Goal: Task Accomplishment & Management: Use online tool/utility

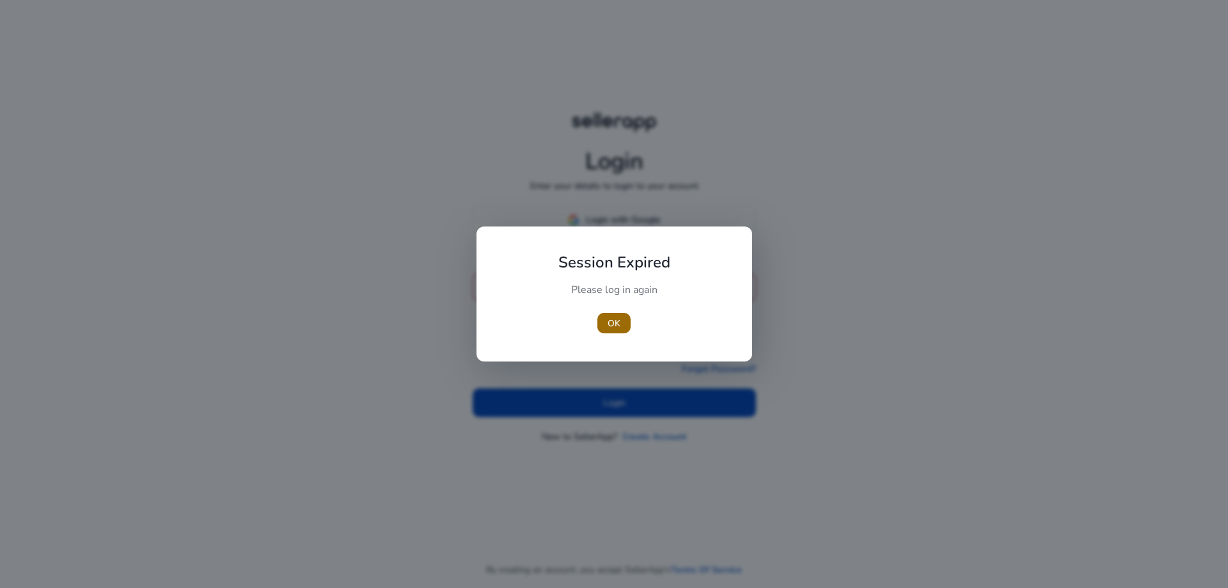
type input "**********"
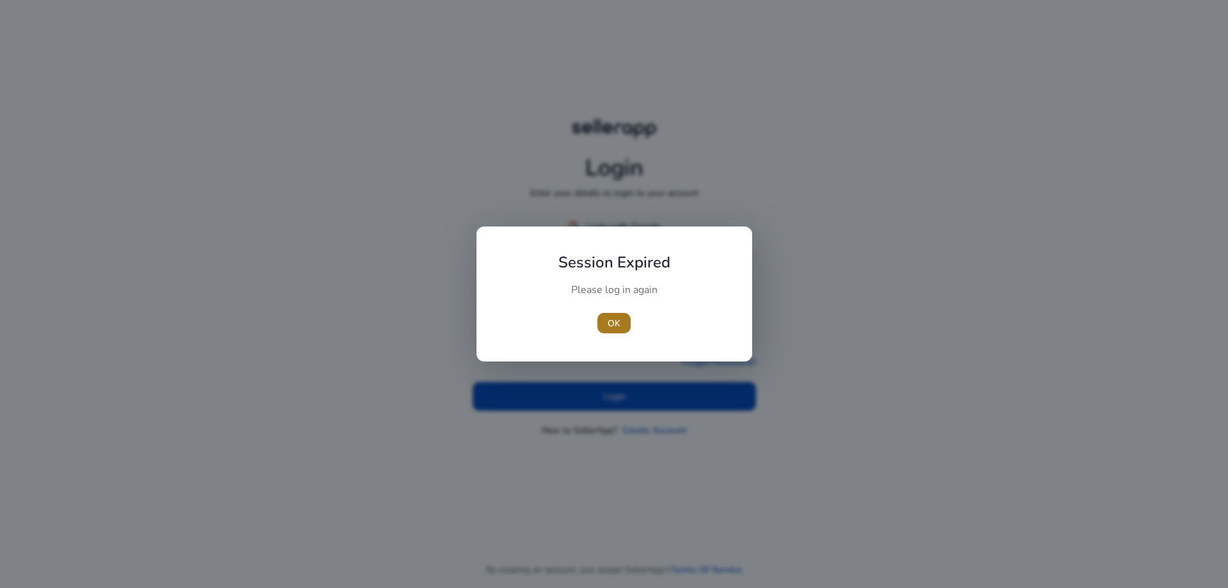
click at [607, 321] on span "button" at bounding box center [614, 323] width 33 height 31
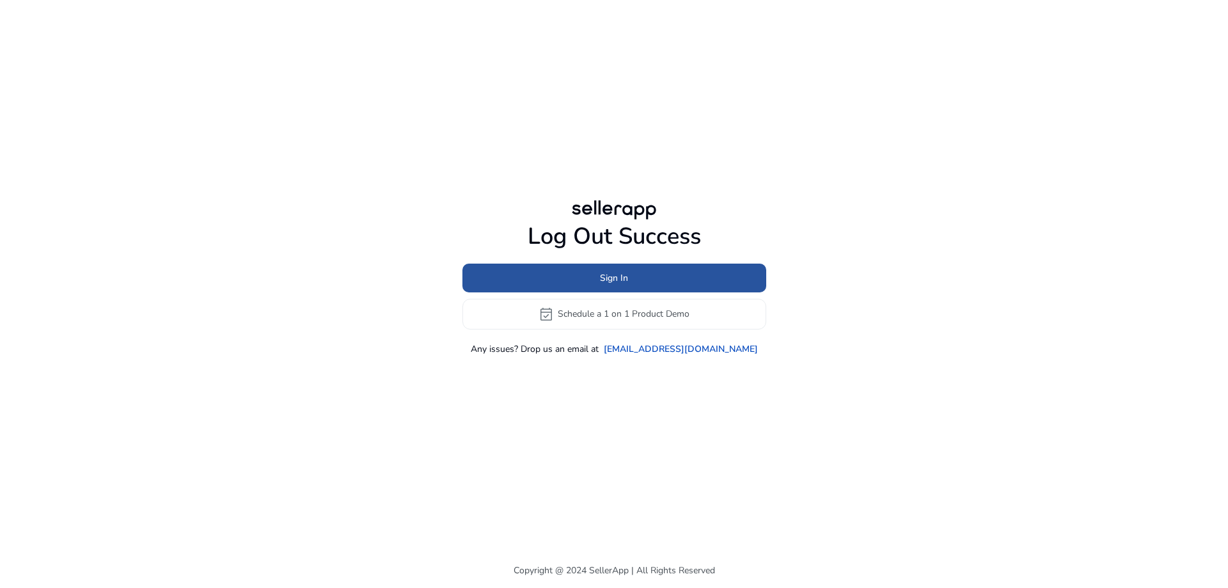
click at [640, 283] on span at bounding box center [615, 277] width 304 height 31
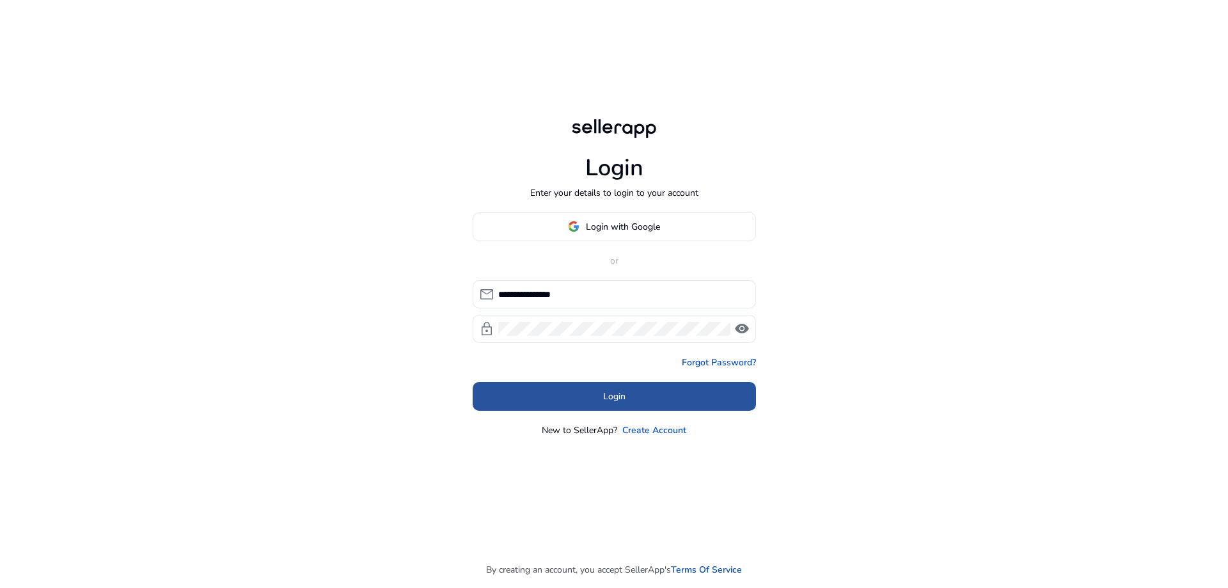
click at [617, 394] on span "Login" at bounding box center [614, 396] width 22 height 13
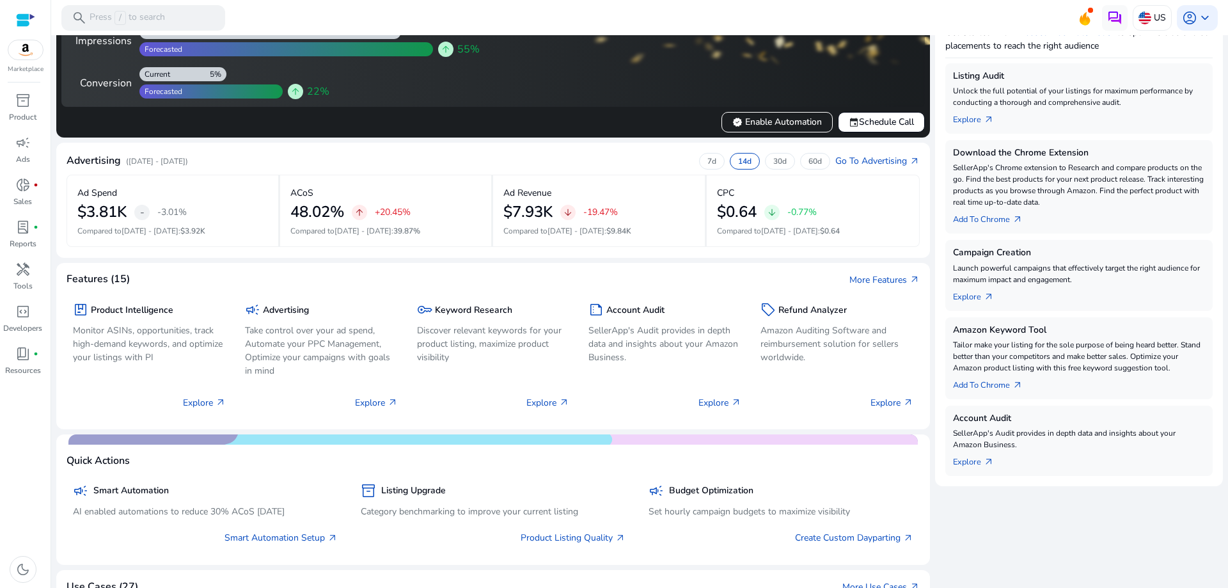
scroll to position [256, 0]
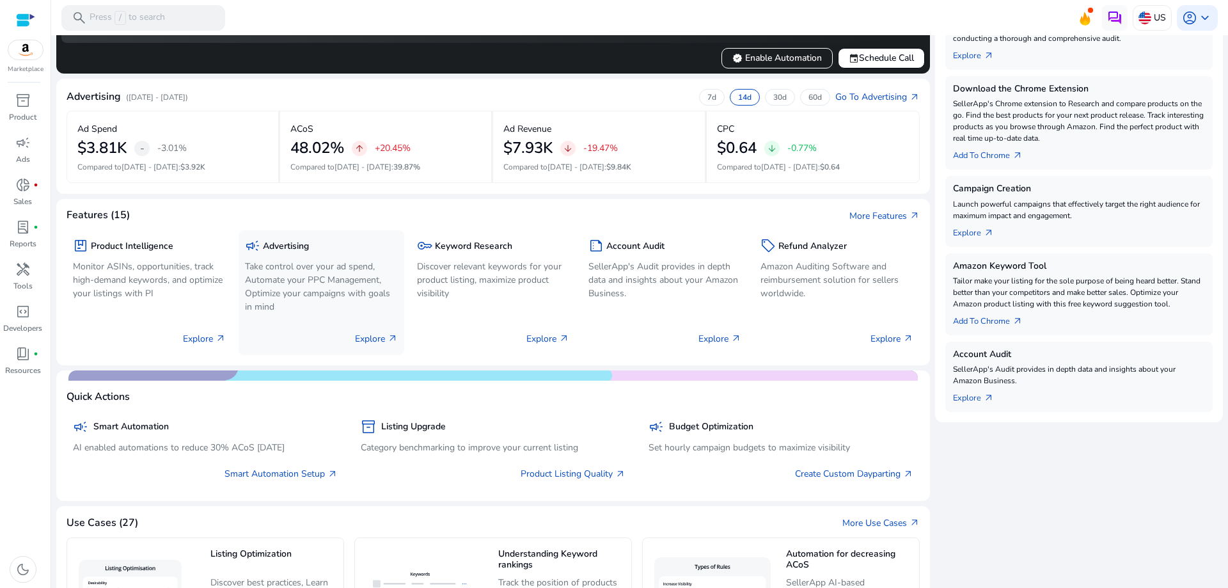
click at [298, 258] on div "campaign Advertising Take control over your ad spend, Automate your PPC Managem…" at bounding box center [321, 277] width 153 height 81
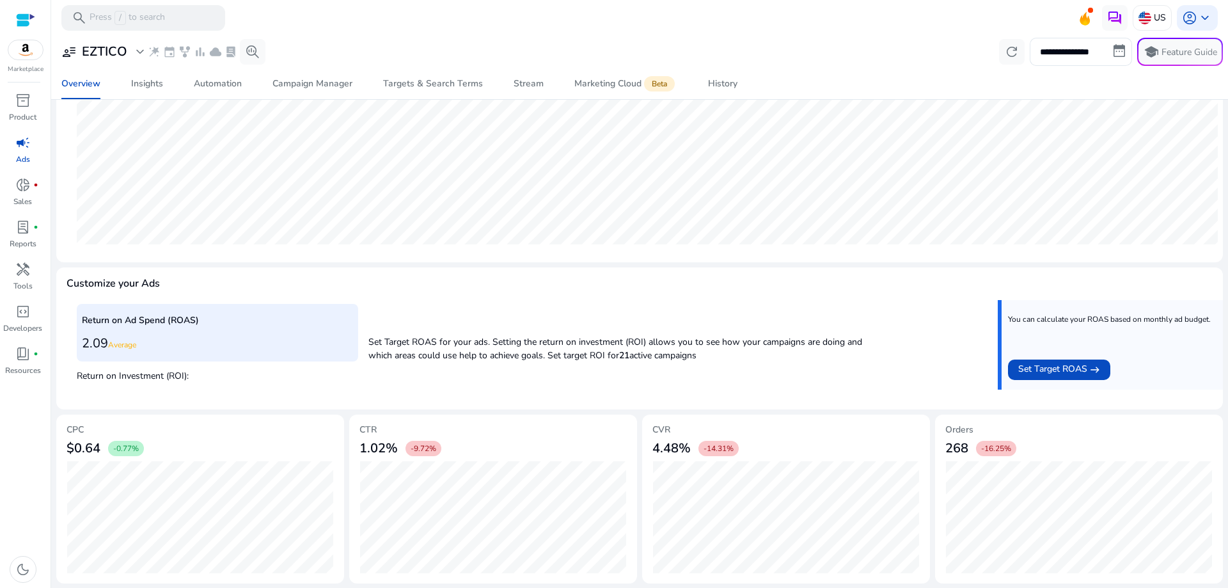
scroll to position [307, 0]
click at [31, 155] on link "campaign Ads" at bounding box center [22, 153] width 45 height 42
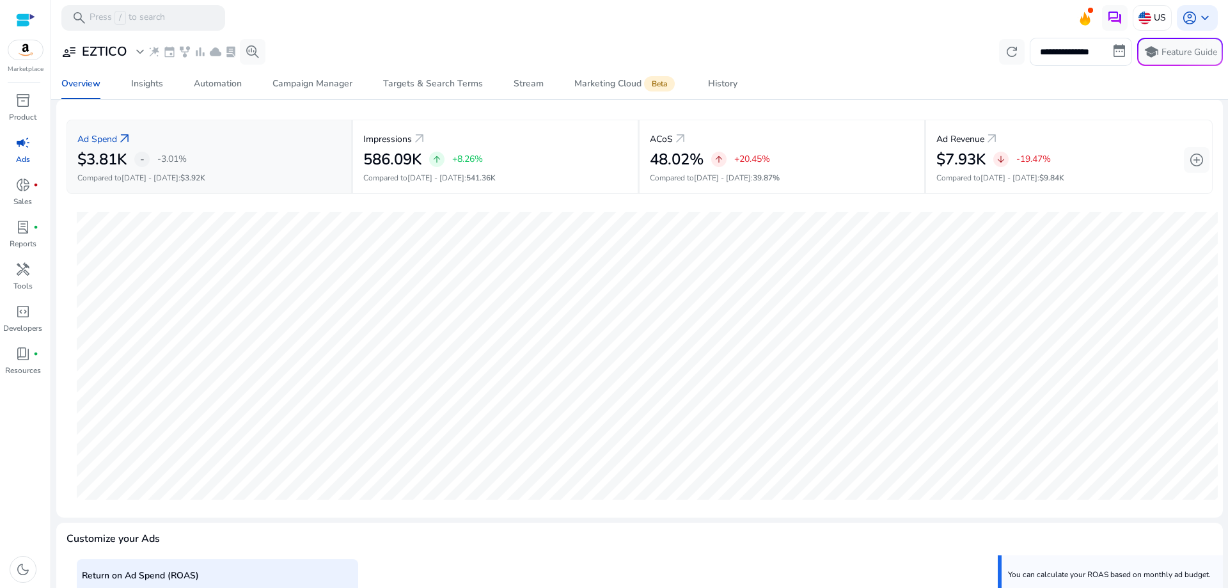
scroll to position [0, 0]
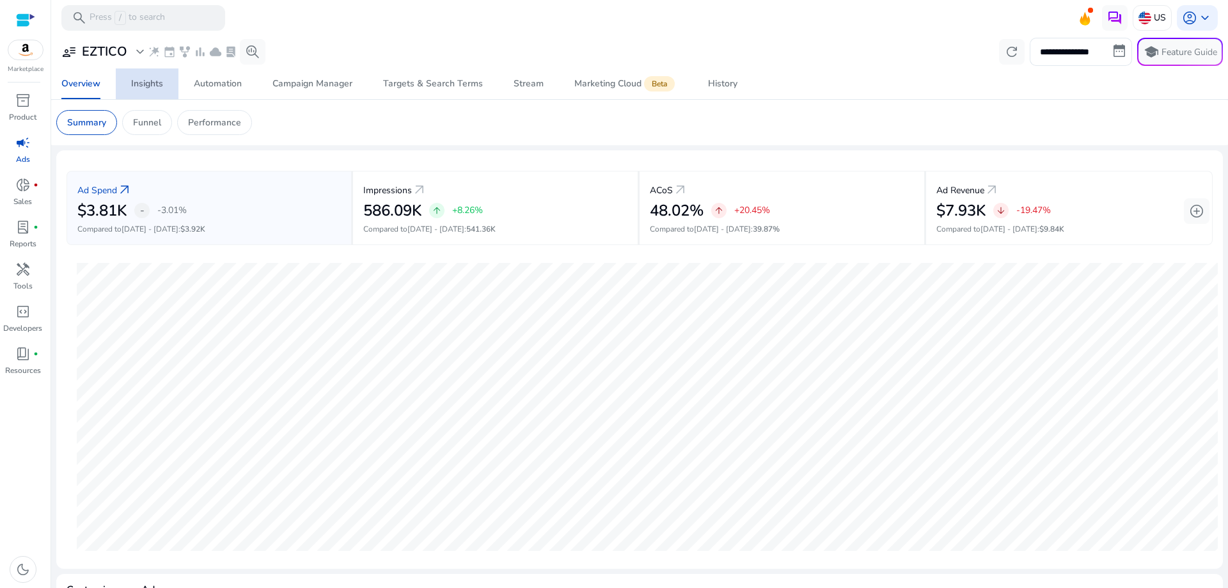
click at [142, 84] on div "Insights" at bounding box center [147, 83] width 32 height 9
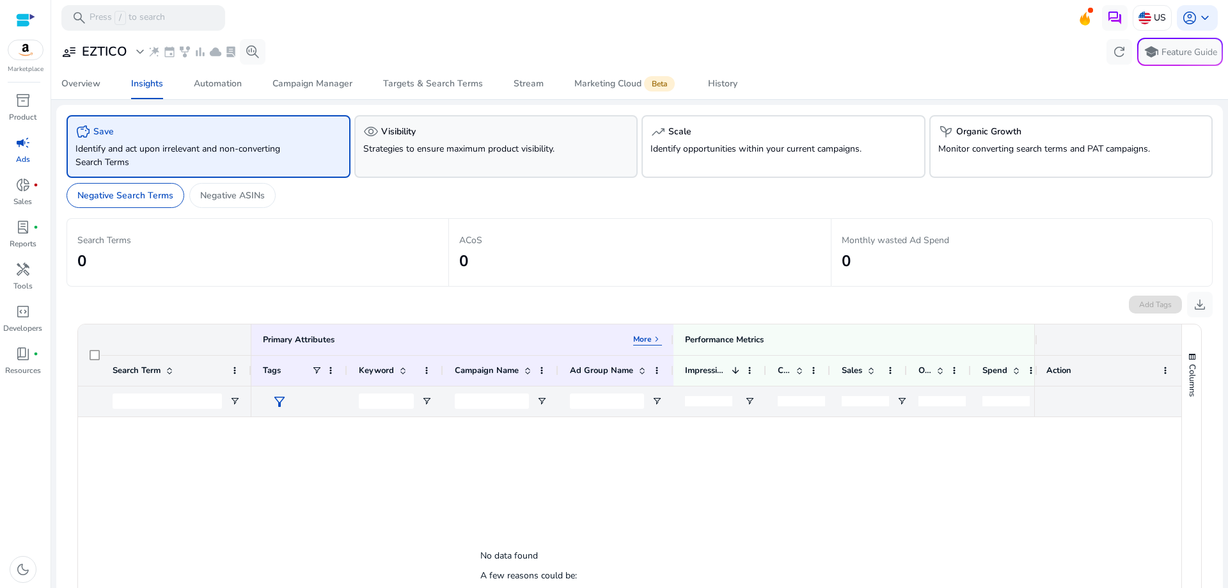
click at [371, 145] on p "Strategies to ensure maximum product visibility." at bounding box center [473, 148] width 221 height 13
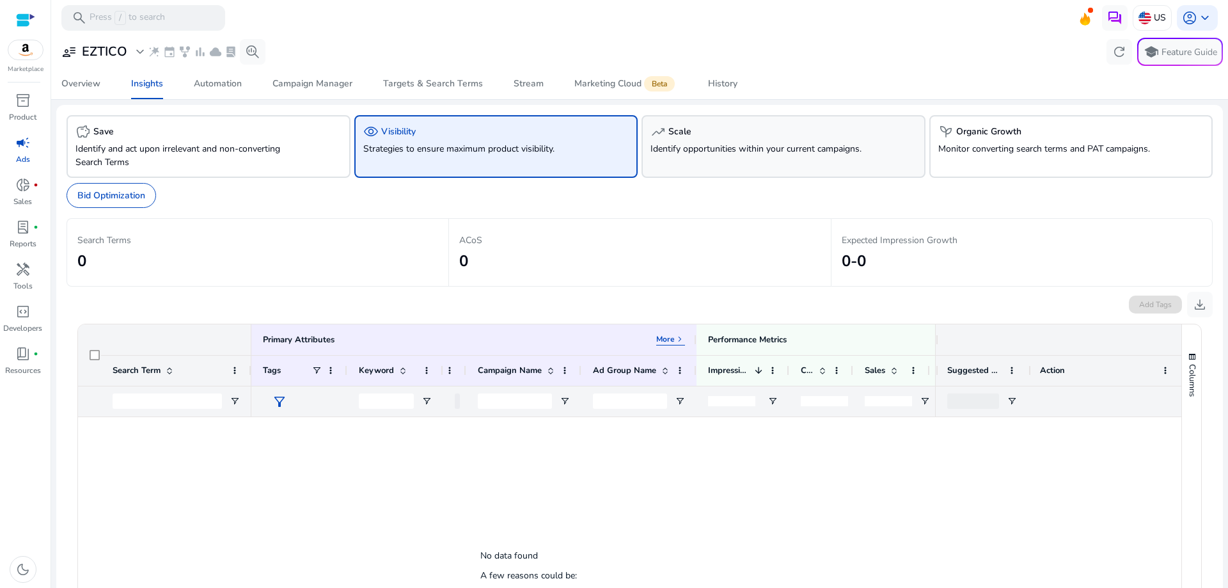
click at [690, 144] on p "Identify opportunities within your current campaigns." at bounding box center [761, 148] width 221 height 13
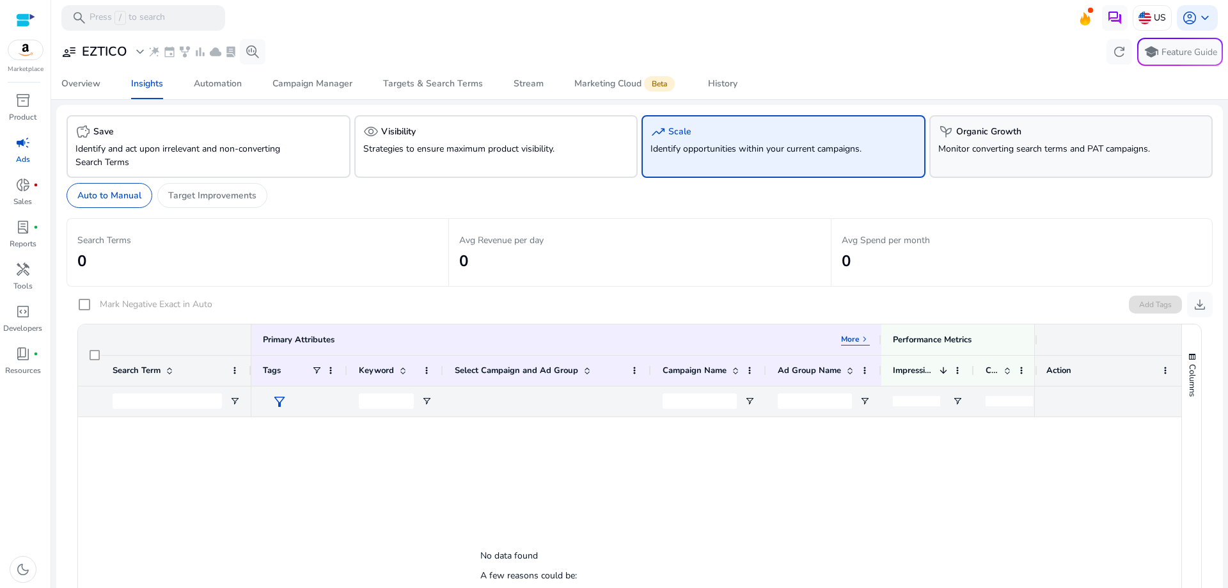
click at [983, 142] on p "Monitor converting search terms and PAT campaigns." at bounding box center [1049, 148] width 221 height 13
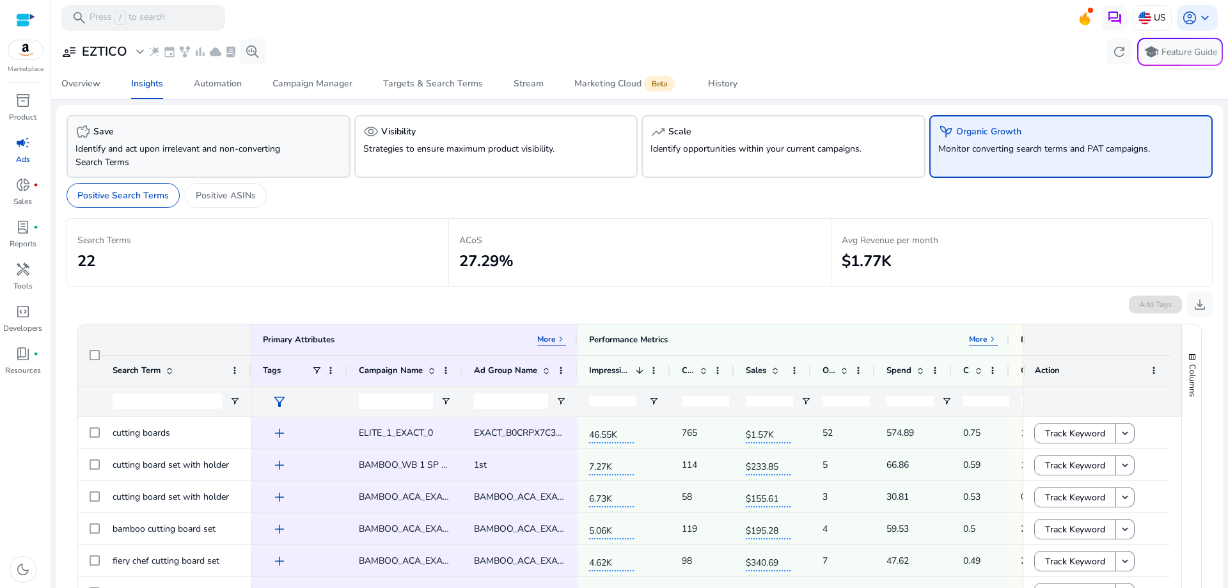
click at [100, 140] on div "savings Save Identify and act upon irrelevant and non-converting Search Terms" at bounding box center [209, 146] width 284 height 63
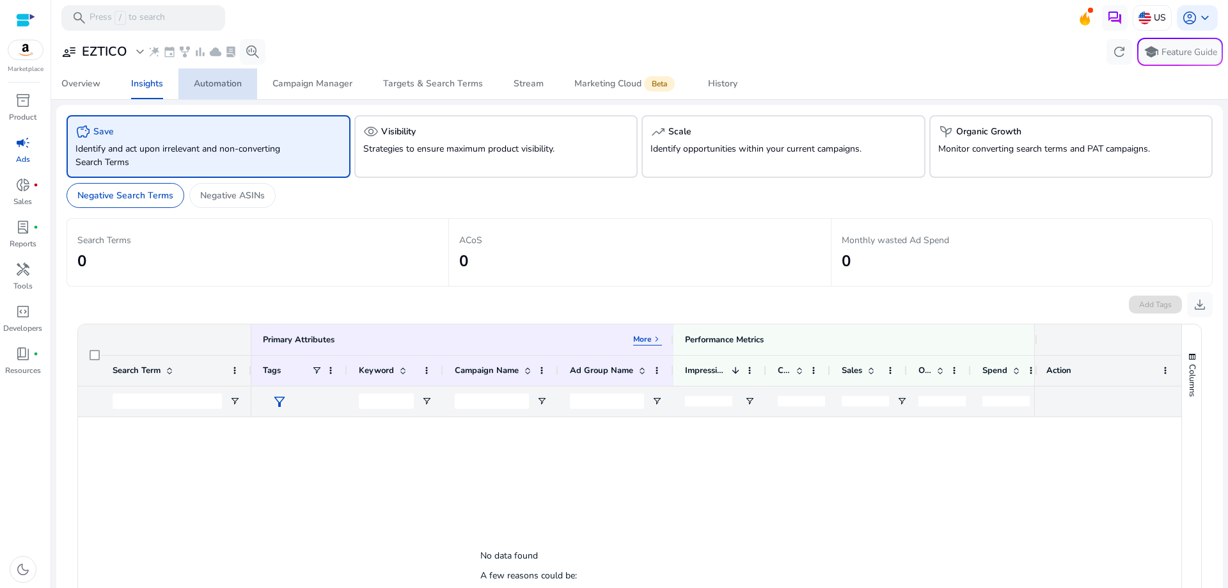
click at [216, 88] on div "Automation" at bounding box center [218, 83] width 48 height 9
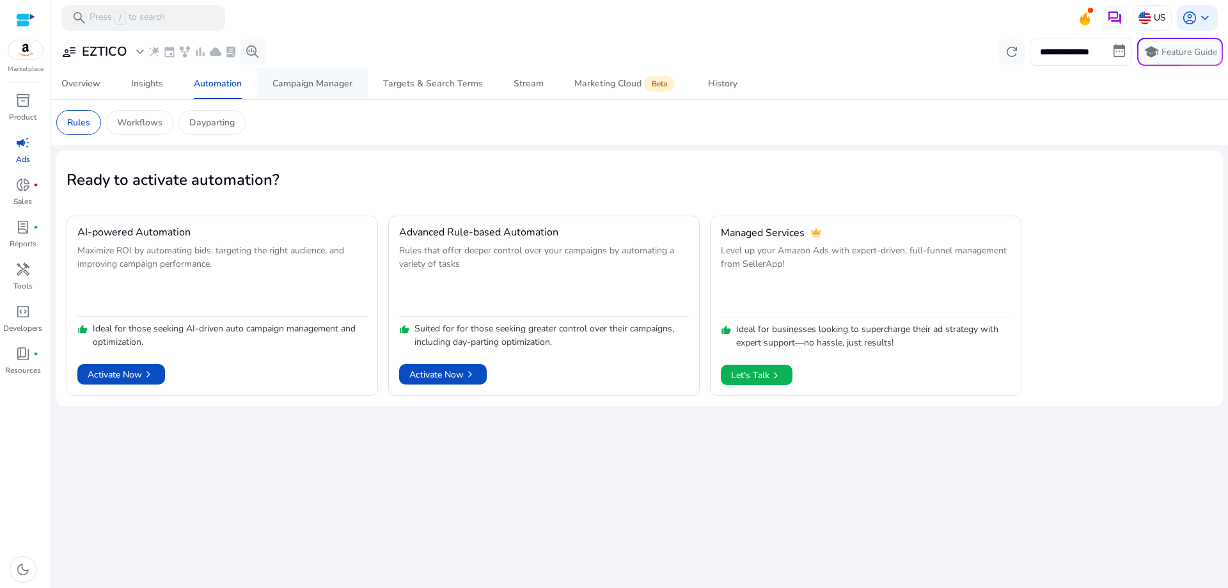
click at [280, 80] on div "Campaign Manager" at bounding box center [313, 83] width 80 height 9
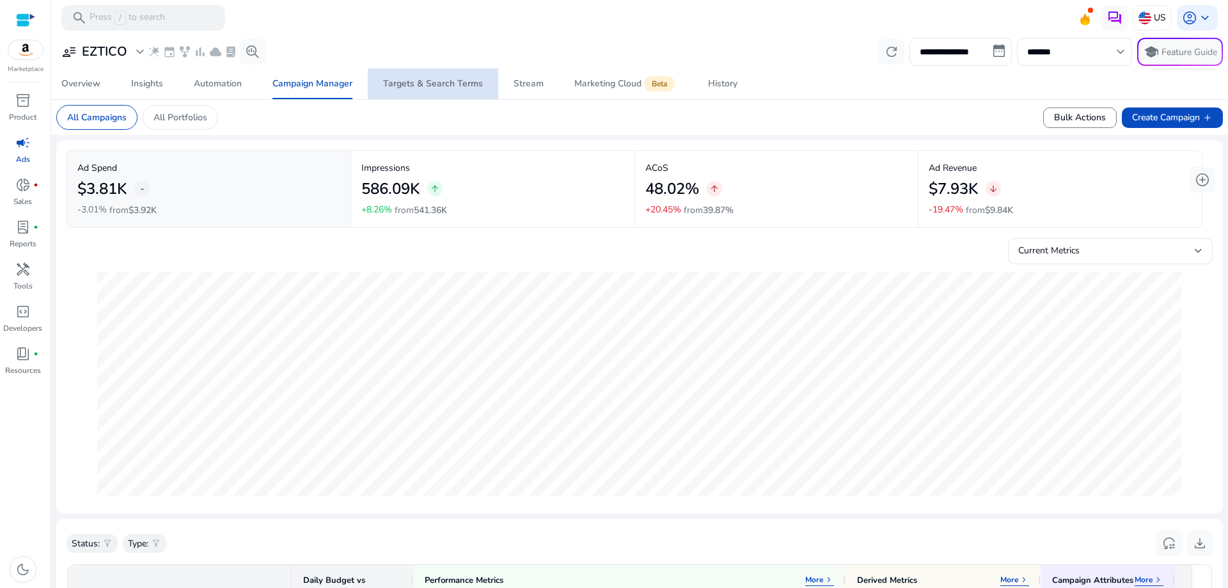
click at [449, 83] on div "Targets & Search Terms" at bounding box center [433, 83] width 100 height 9
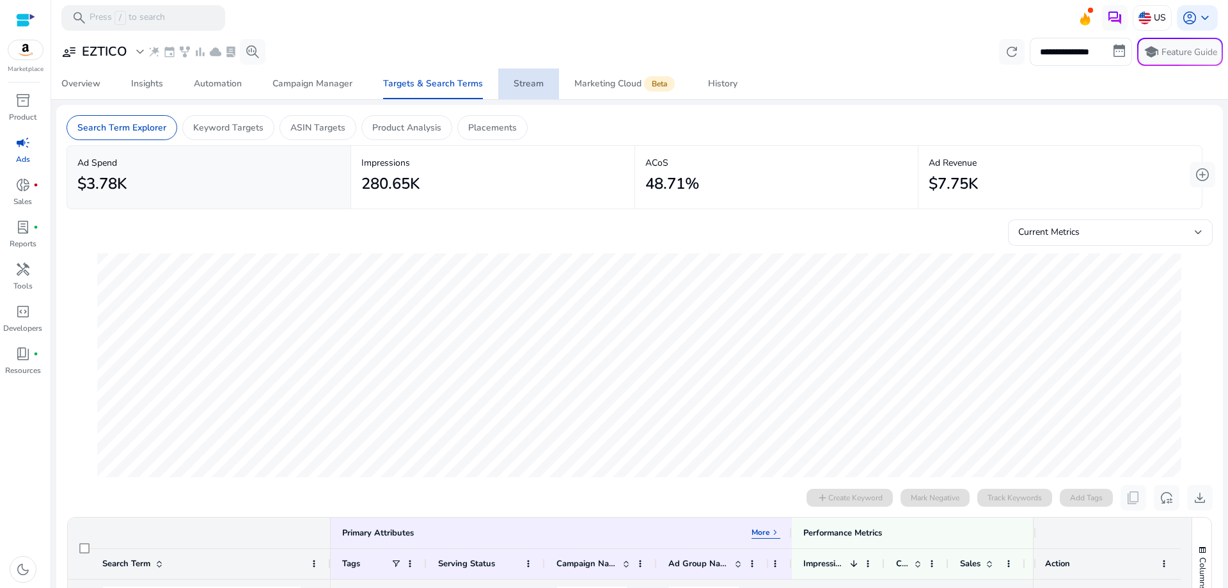
click at [528, 81] on div "Stream" at bounding box center [529, 83] width 30 height 9
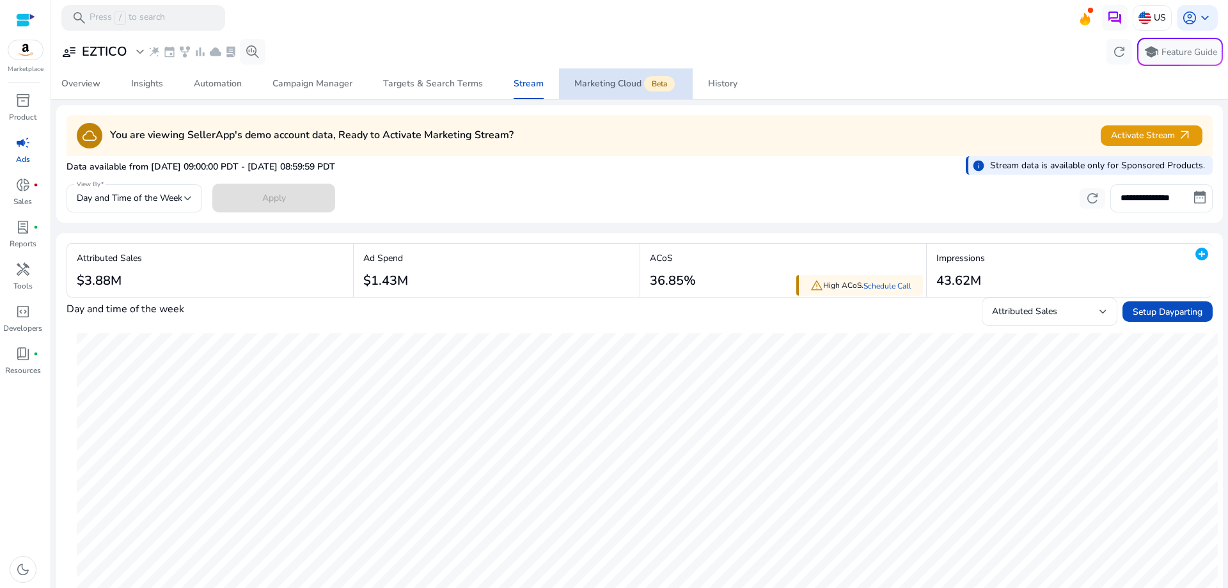
click at [601, 84] on div "Marketing Cloud Beta" at bounding box center [626, 84] width 103 height 10
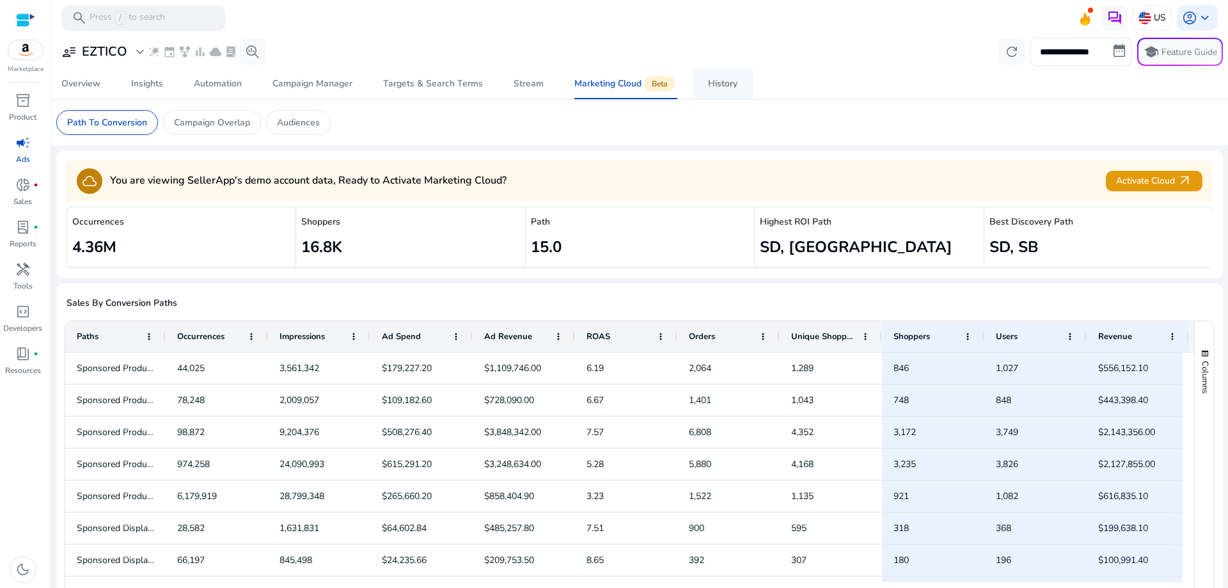
click at [742, 82] on link "History" at bounding box center [723, 83] width 60 height 31
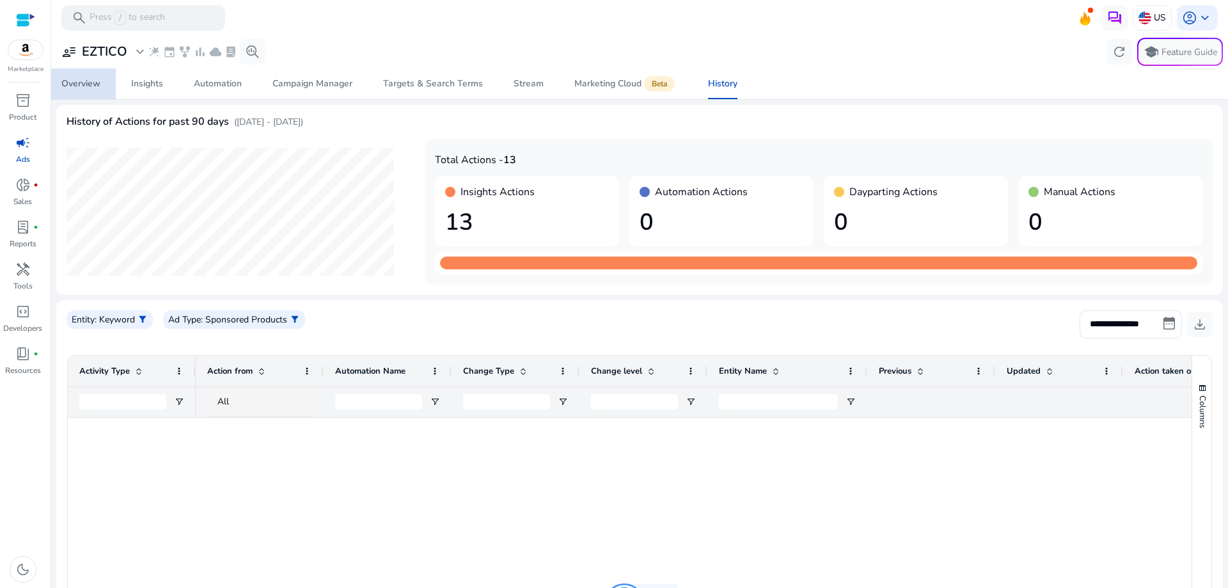
click at [86, 84] on div "Overview" at bounding box center [80, 83] width 39 height 9
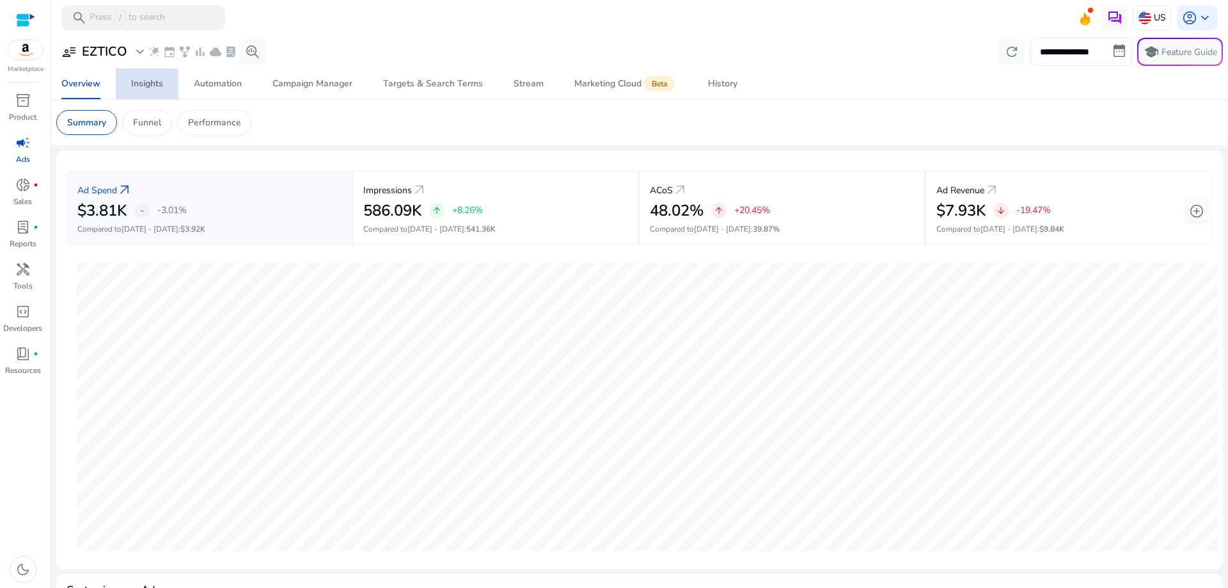
click at [156, 83] on div "Insights" at bounding box center [147, 83] width 32 height 9
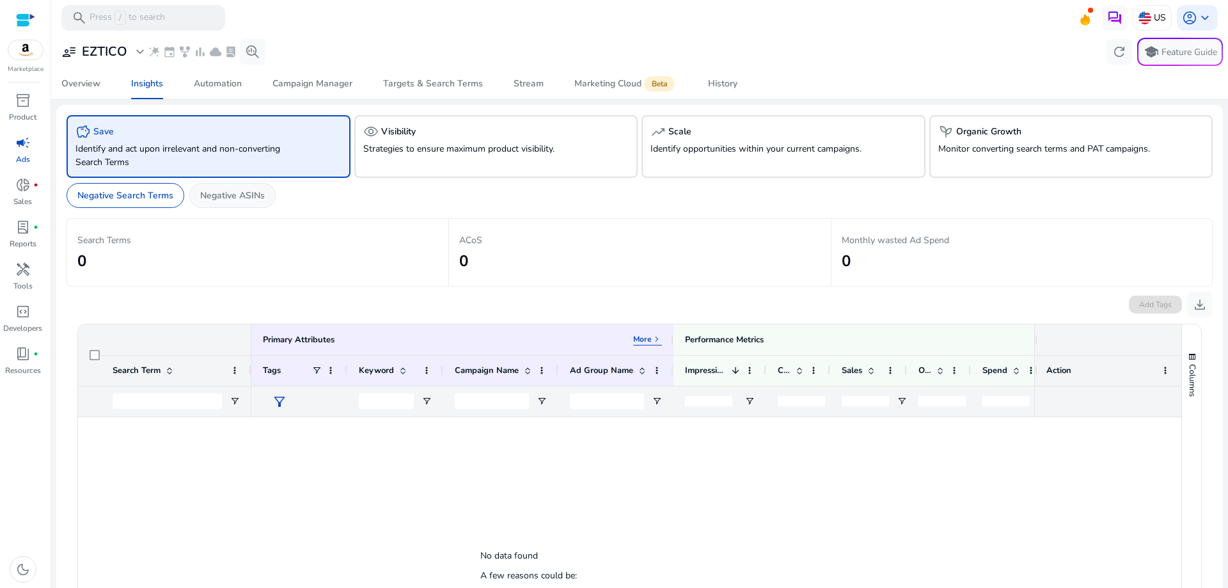
click at [230, 192] on p "Negative ASINs" at bounding box center [232, 195] width 65 height 13
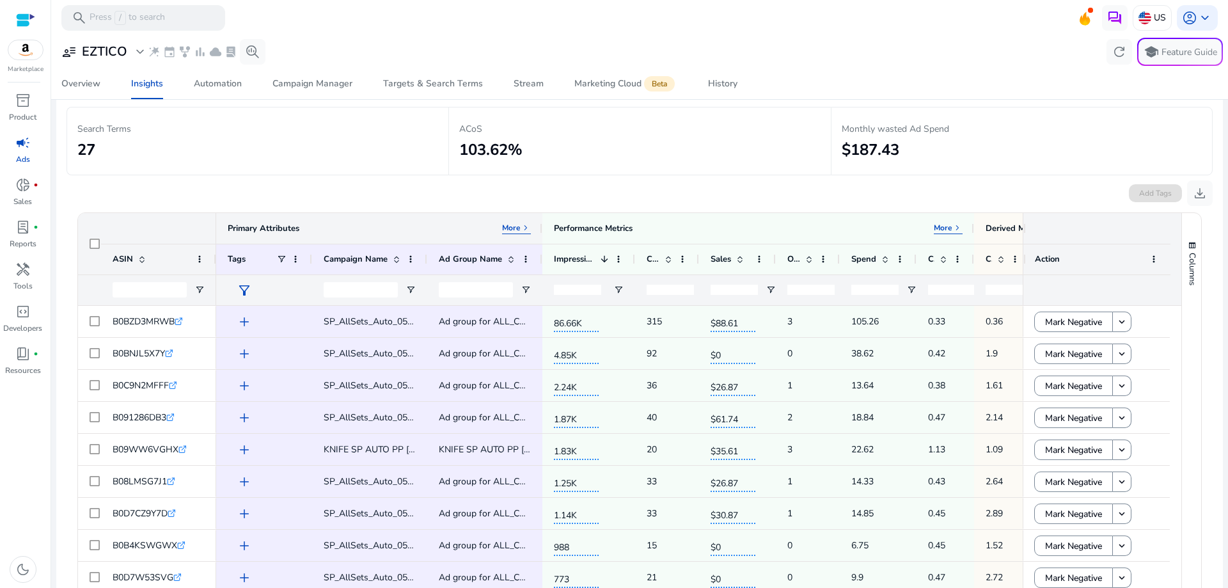
scroll to position [64, 0]
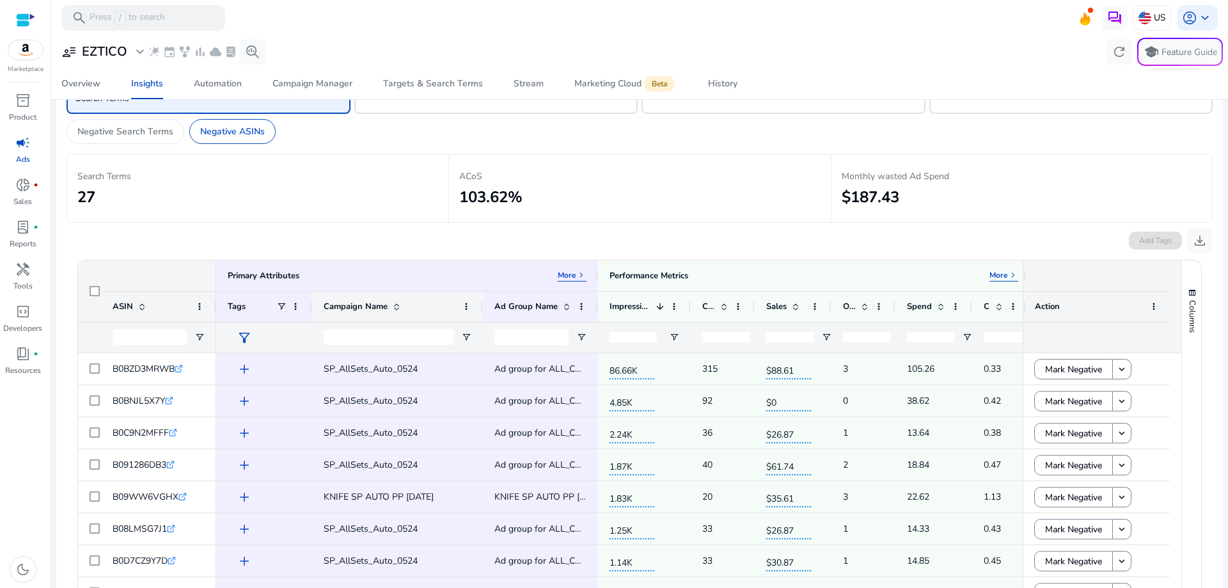
drag, startPoint x: 425, startPoint y: 308, endPoint x: 481, endPoint y: 308, distance: 55.7
click at [481, 308] on div at bounding box center [482, 307] width 5 height 30
click at [155, 368] on span "B0BZD3MRWB" at bounding box center [144, 369] width 62 height 12
copy span "B0BZD3MRWB"
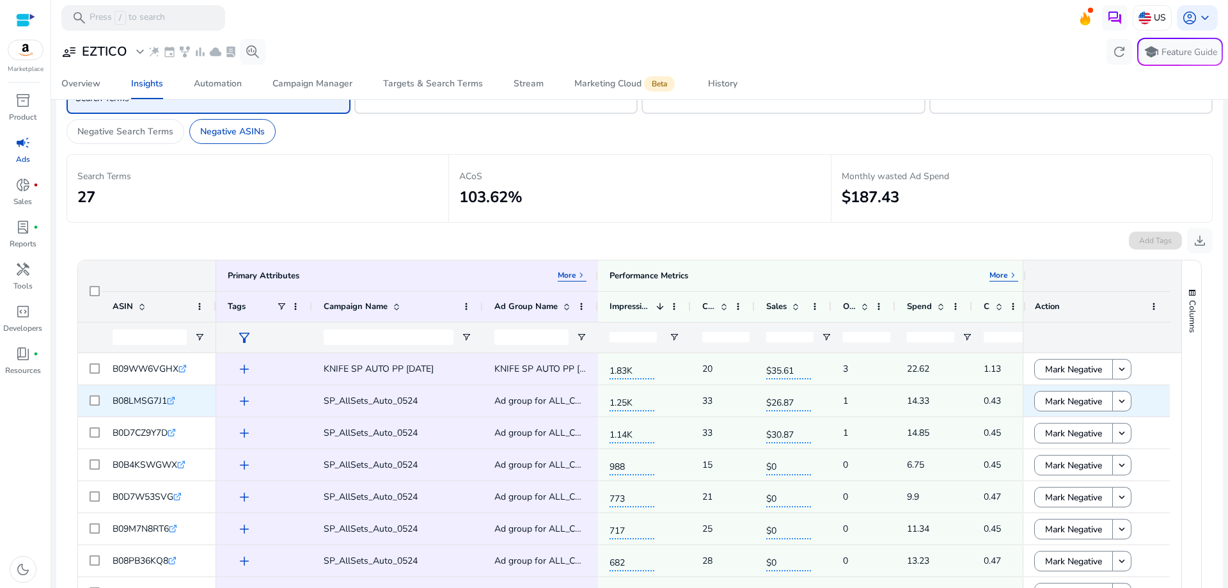
scroll to position [64, 0]
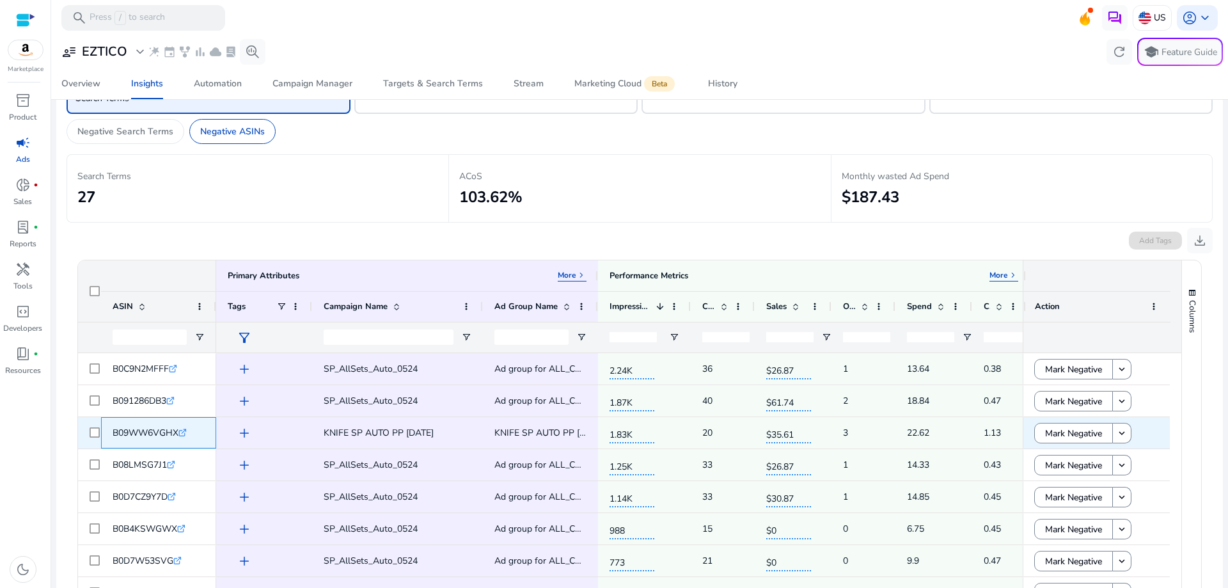
drag, startPoint x: 112, startPoint y: 433, endPoint x: 181, endPoint y: 437, distance: 69.2
click at [181, 437] on div "B09WW6VGHX .st0{fill:#2c8af8}" at bounding box center [158, 432] width 115 height 31
copy span "B09WW6VGHX"
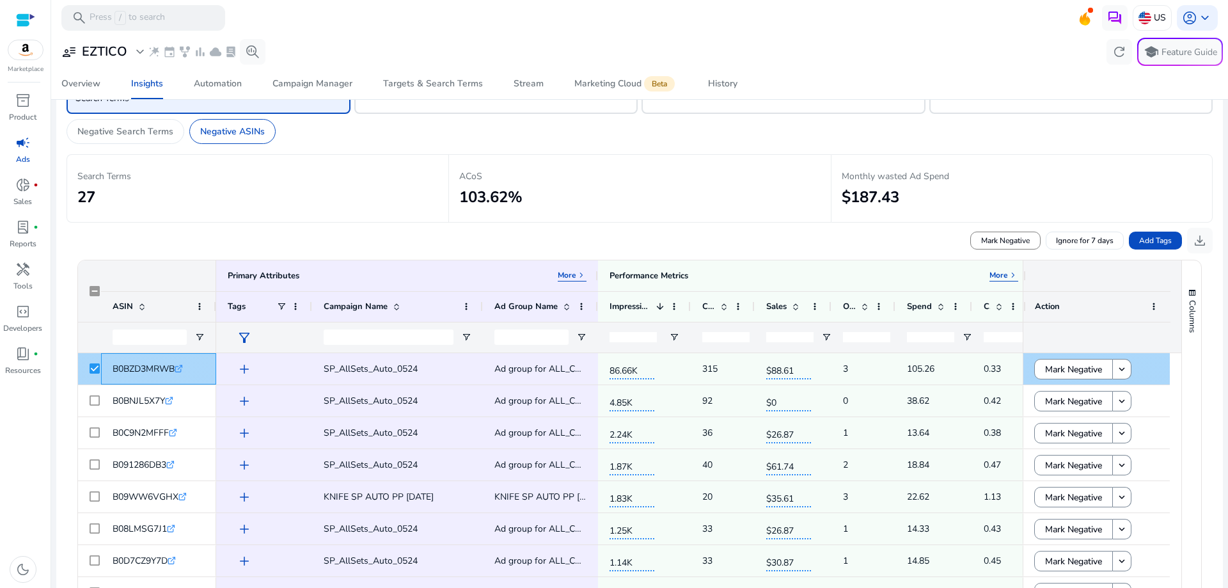
click at [182, 368] on icon at bounding box center [180, 367] width 4 height 4
click at [1063, 369] on span "Mark Negative" at bounding box center [1073, 369] width 57 height 26
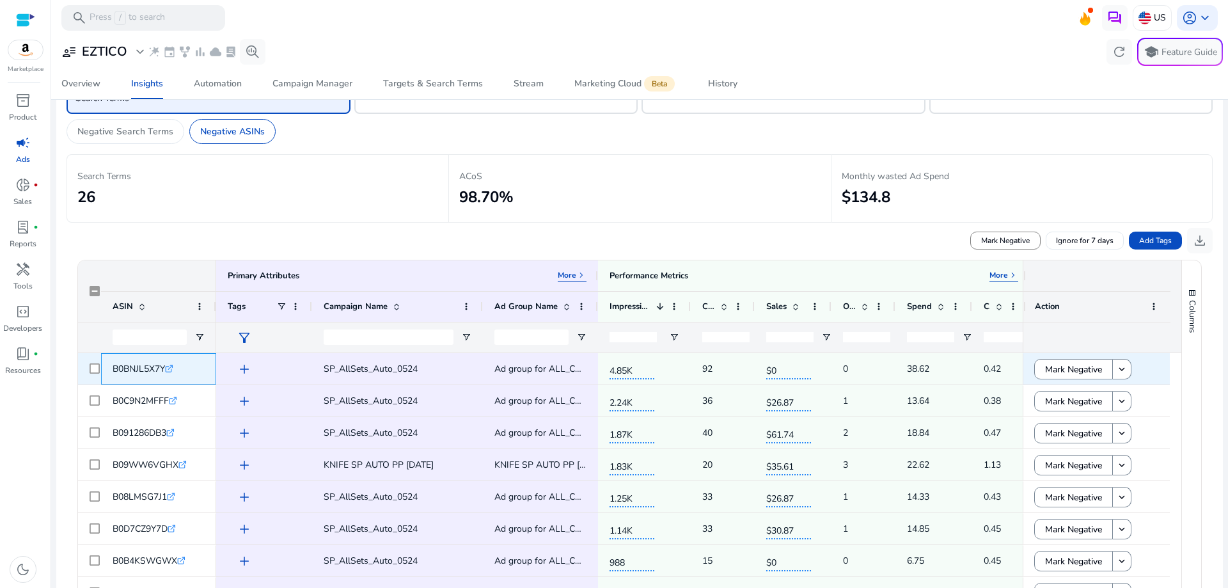
click at [173, 370] on icon ".st0{fill:#2c8af8}" at bounding box center [169, 369] width 8 height 8
click at [1083, 372] on span "Mark Negative" at bounding box center [1073, 369] width 57 height 26
click at [177, 365] on icon ".st0{fill:#2c8af8}" at bounding box center [173, 369] width 8 height 8
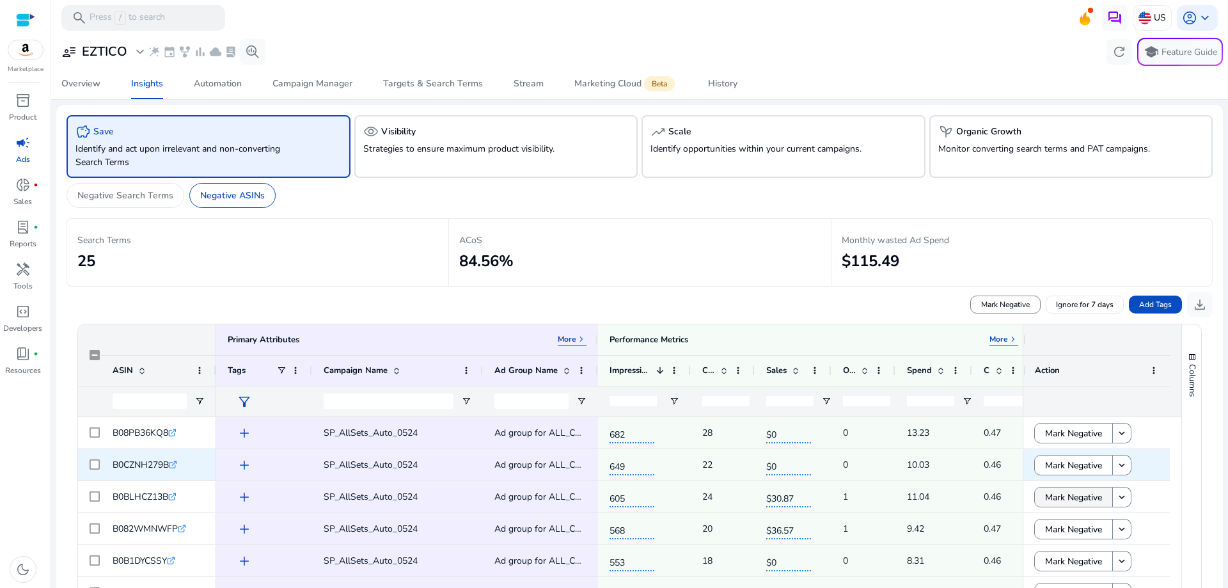
scroll to position [320, 0]
click at [1079, 464] on span "Mark Negative" at bounding box center [1073, 465] width 57 height 26
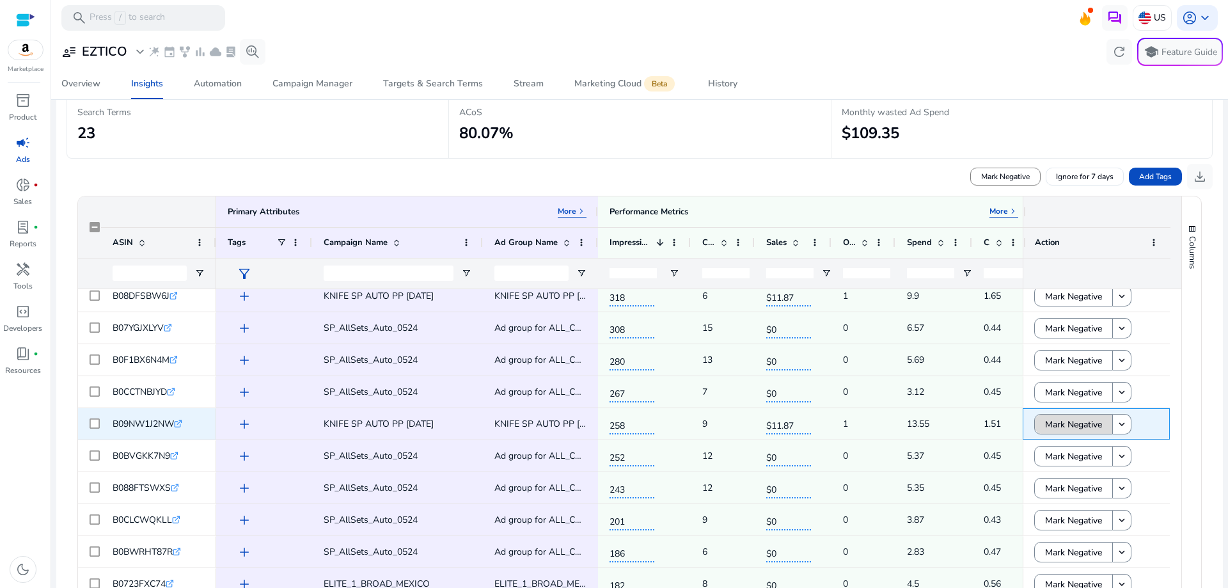
click at [1085, 429] on span "Mark Negative" at bounding box center [1073, 424] width 57 height 26
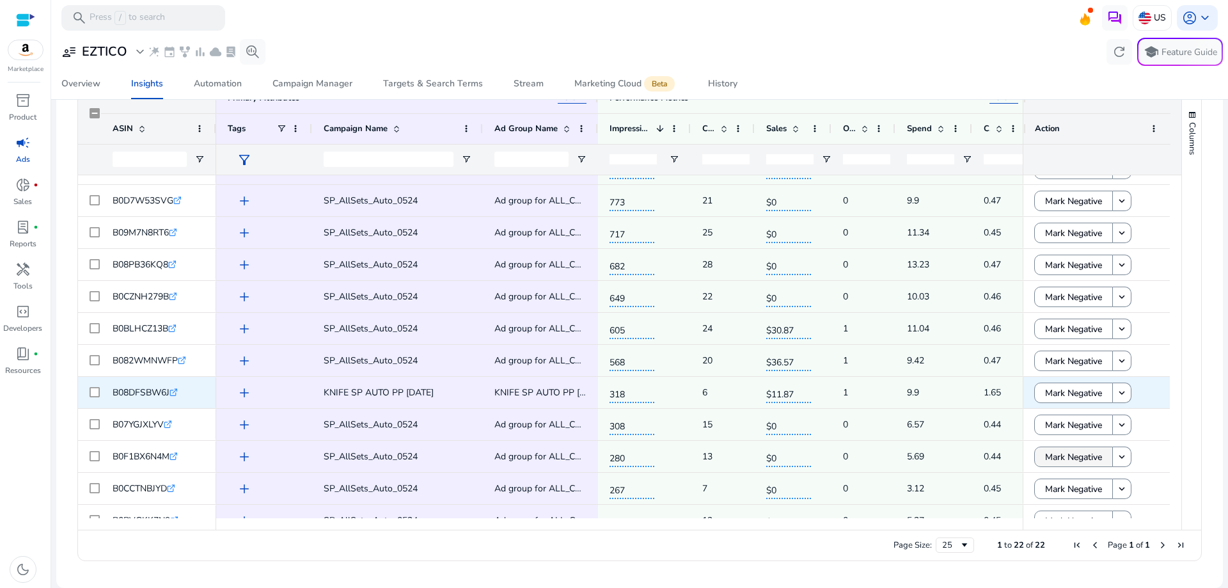
scroll to position [169, 0]
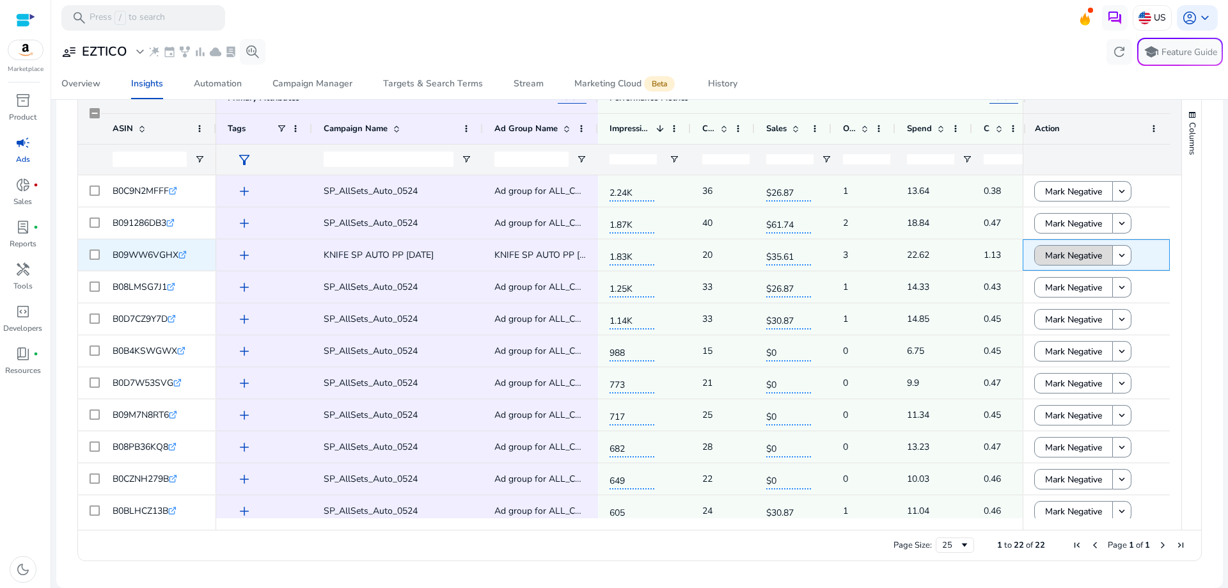
click at [1101, 261] on span at bounding box center [1073, 255] width 77 height 31
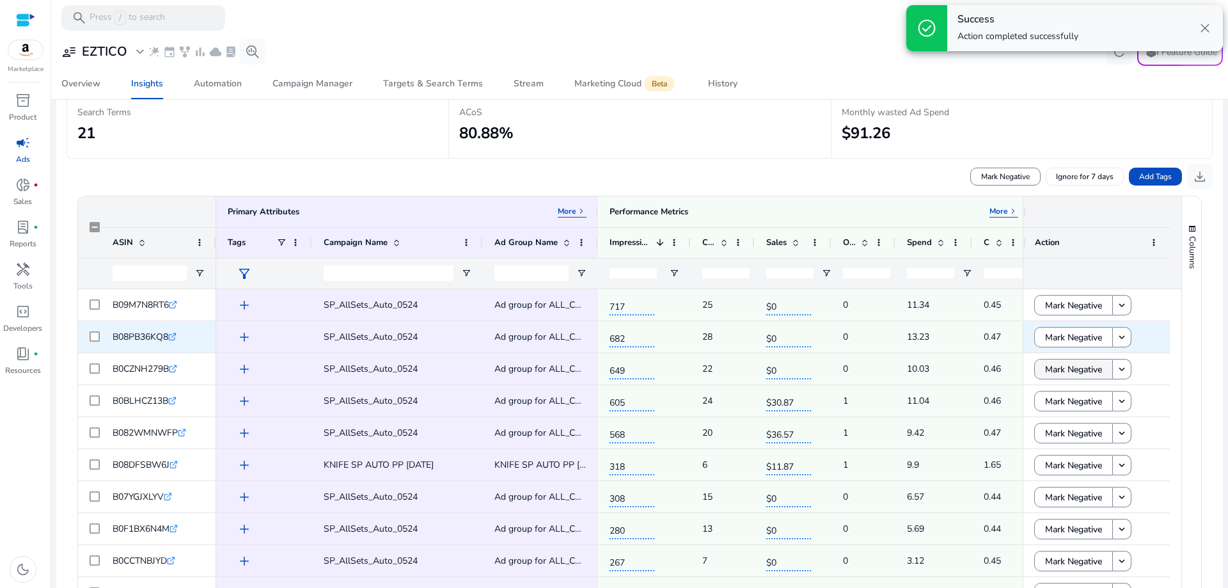
scroll to position [225, 0]
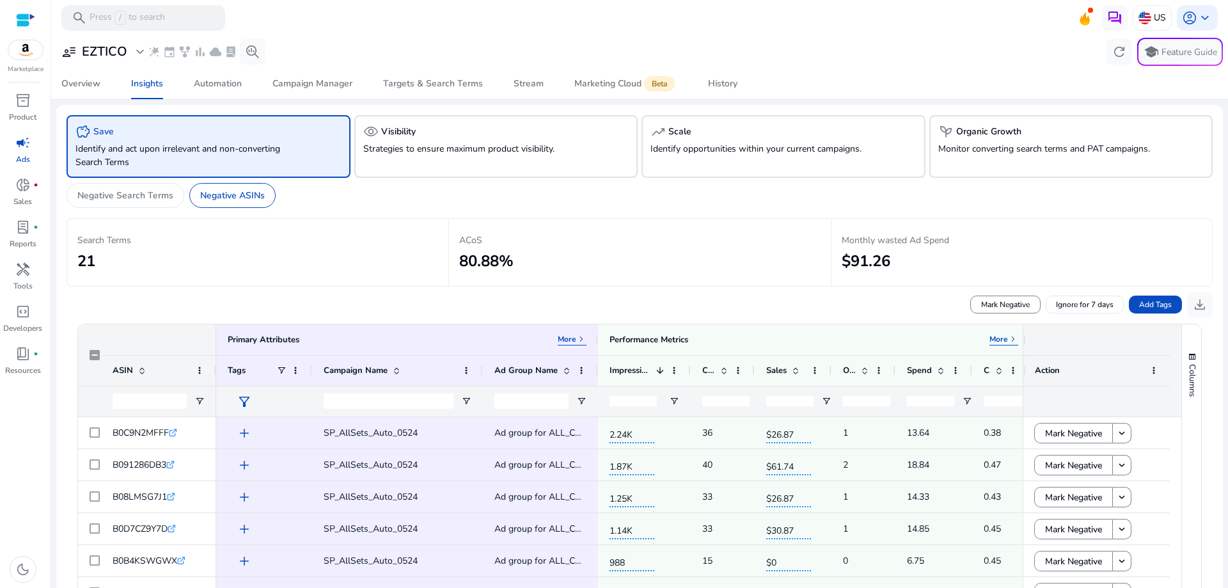
click at [1099, 203] on app-sa-custom-tab "Negative Search Terms Negative ASINs" at bounding box center [640, 195] width 1147 height 25
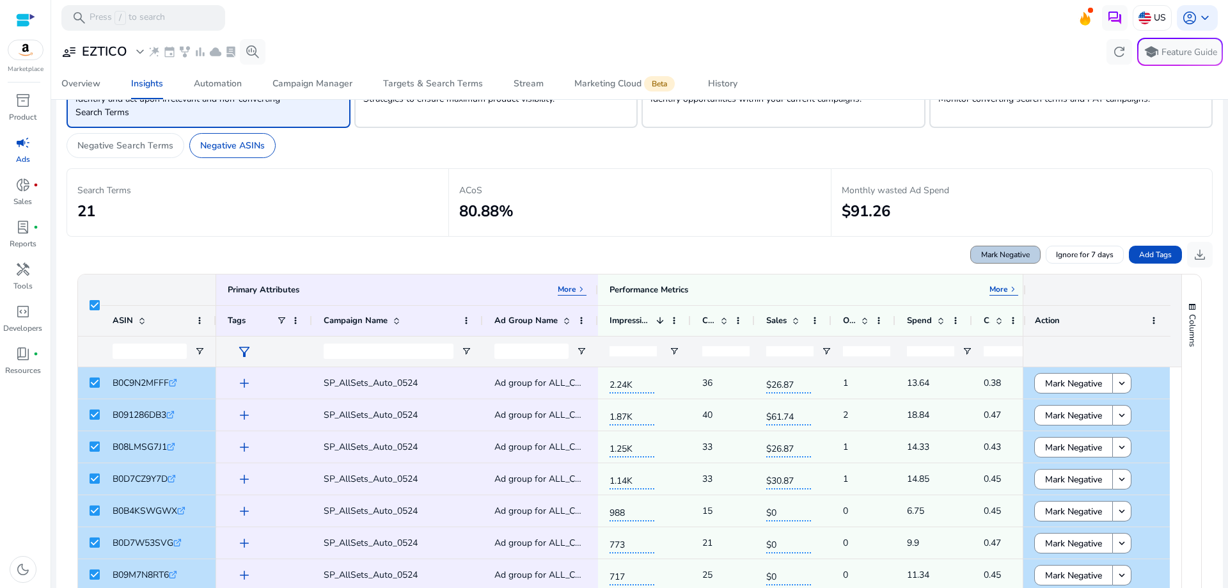
click at [1019, 255] on span "Mark Negative" at bounding box center [1005, 255] width 49 height 12
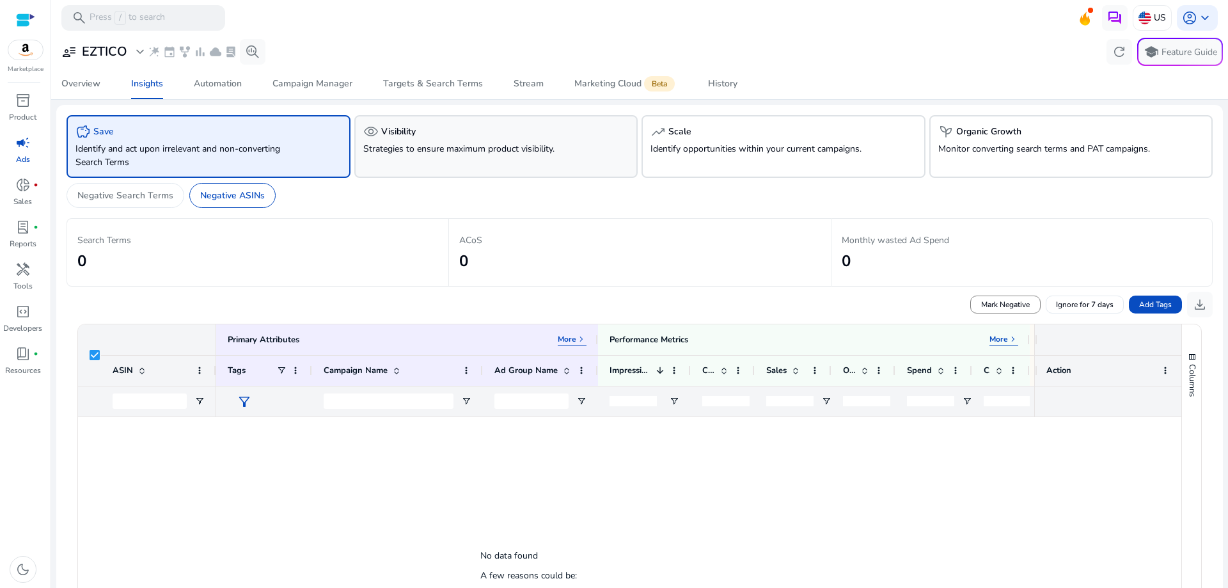
click at [428, 141] on div "visibility Visibility Strategies to ensure maximum product visibility." at bounding box center [496, 146] width 284 height 63
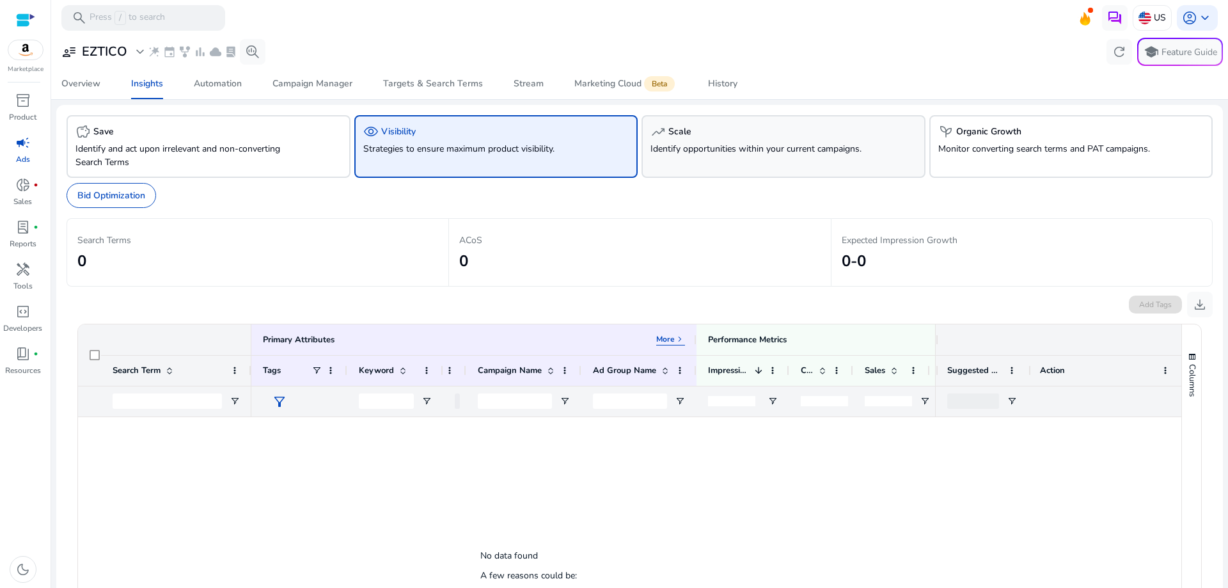
click at [685, 145] on p "Identify opportunities within your current campaigns." at bounding box center [761, 148] width 221 height 13
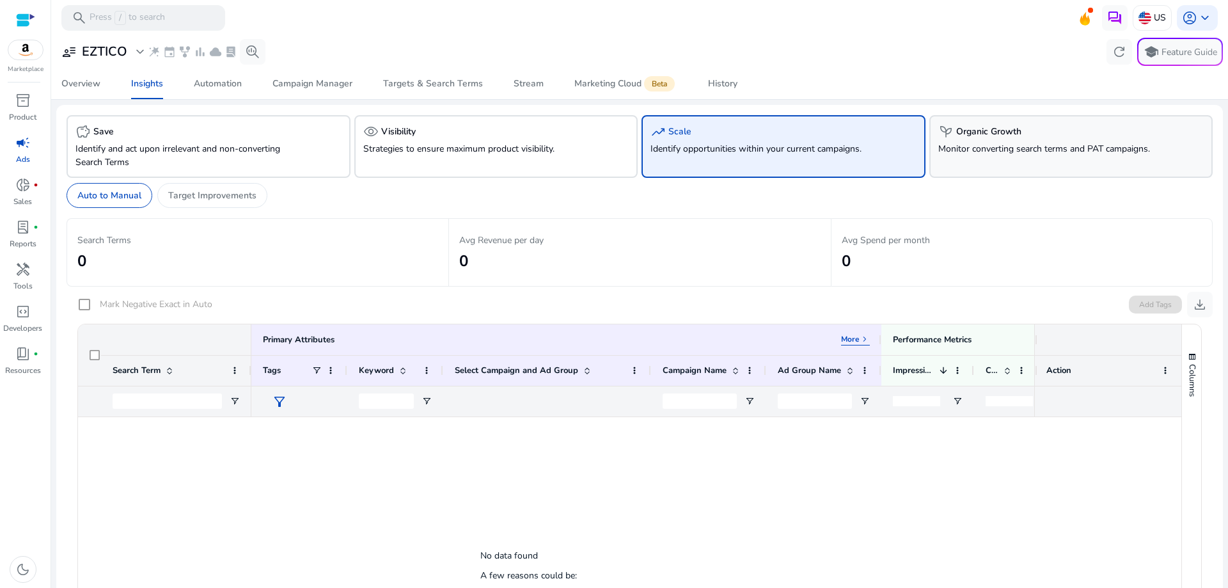
click at [1039, 139] on div "psychiatry Organic Growth Monitor converting search terms and PAT campaigns." at bounding box center [1072, 146] width 284 height 63
